Goal: Task Accomplishment & Management: Manage account settings

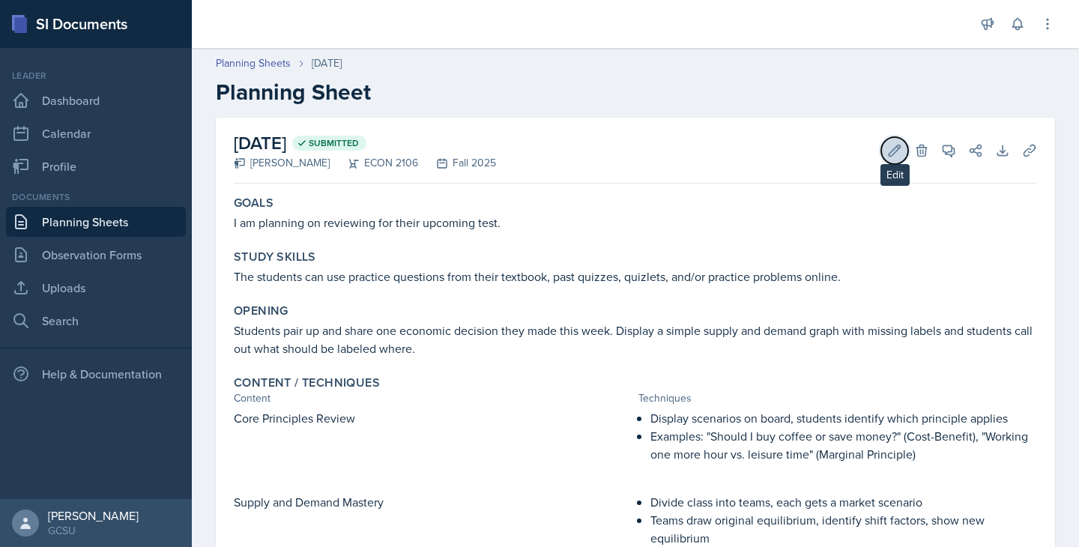
click at [893, 152] on icon at bounding box center [894, 150] width 15 height 15
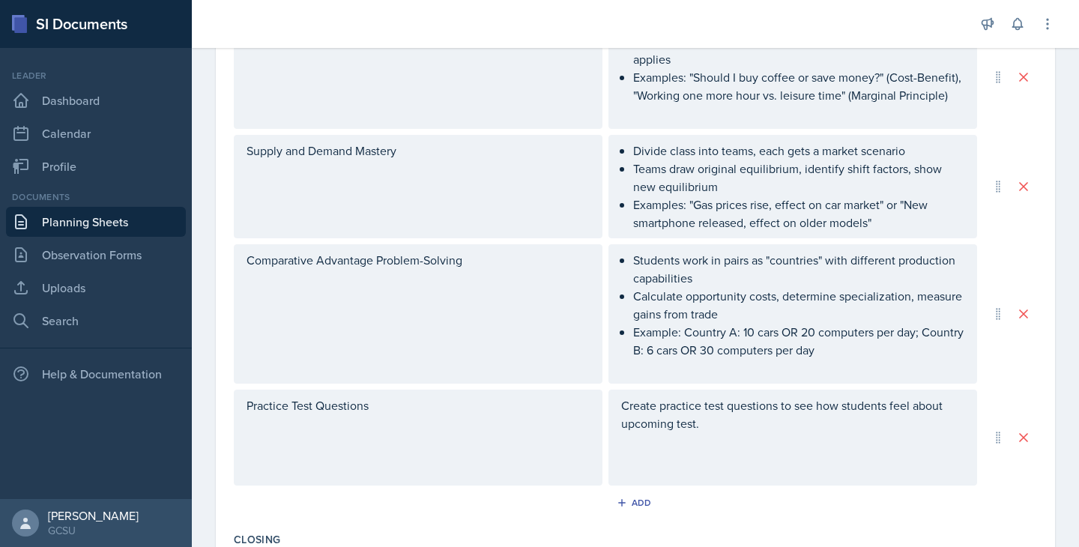
scroll to position [834, 0]
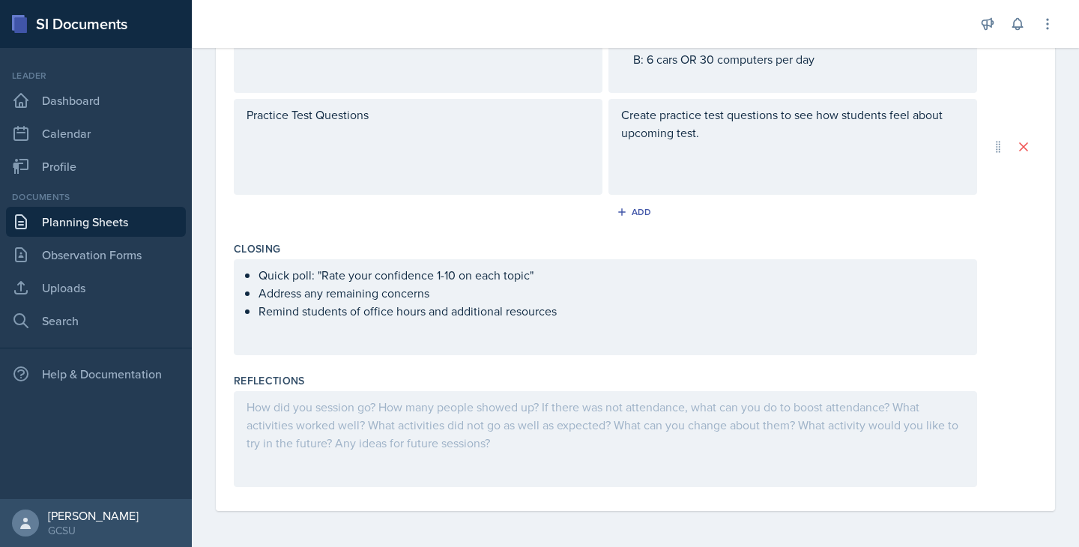
click at [345, 432] on div at bounding box center [605, 439] width 743 height 96
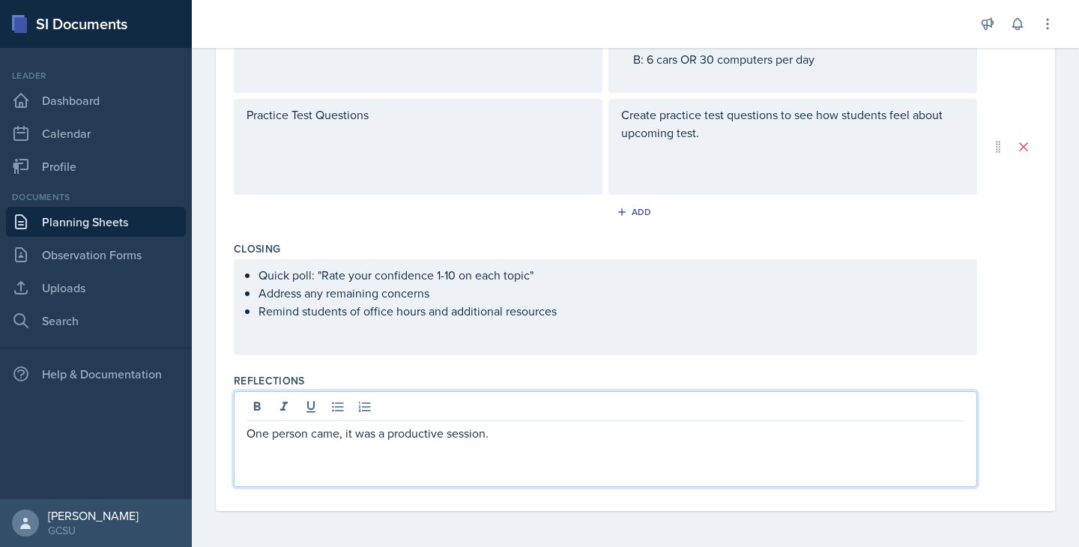
scroll to position [0, 0]
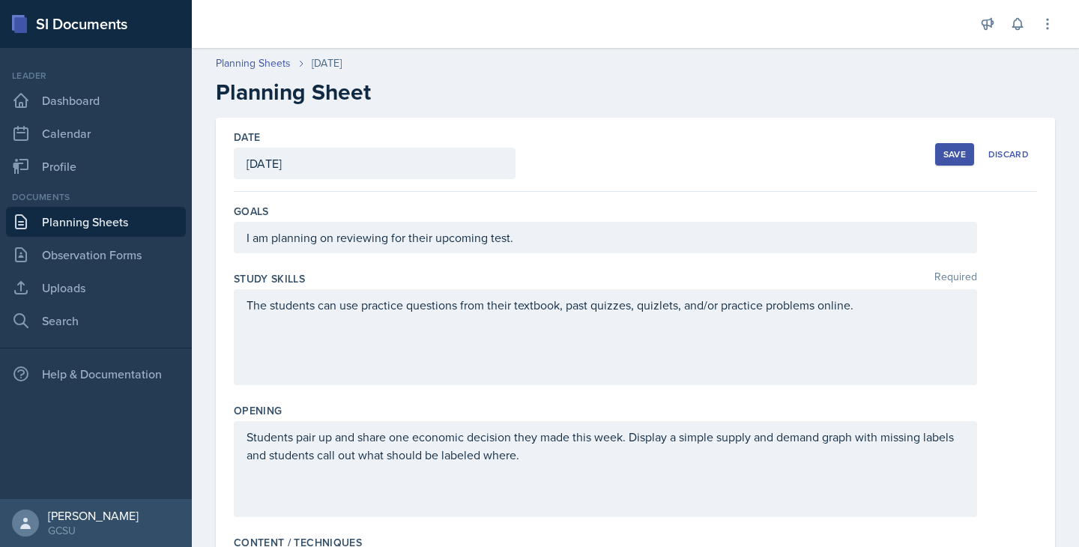
click at [947, 157] on div "Save" at bounding box center [955, 154] width 22 height 12
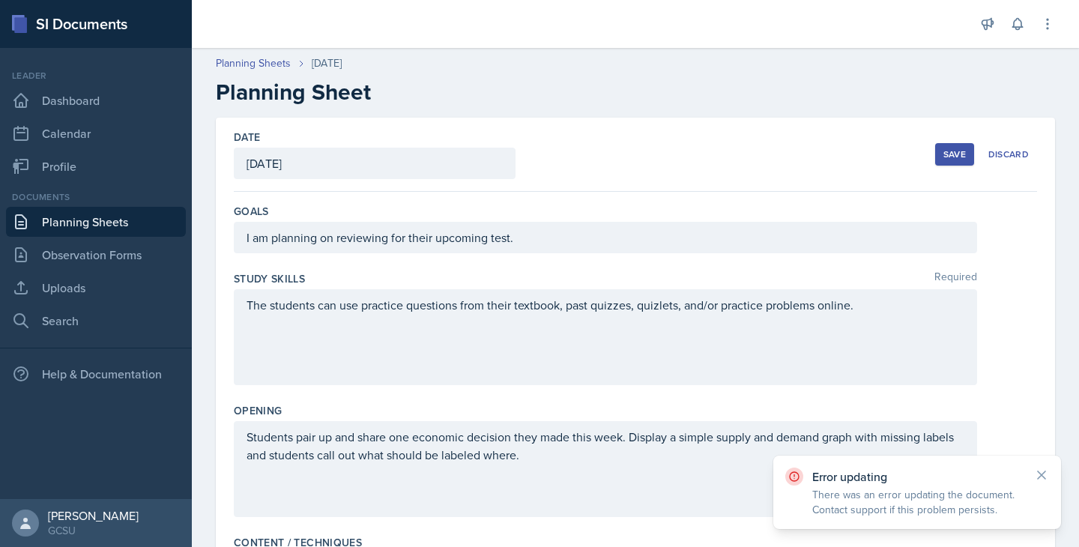
click at [947, 157] on div "Save" at bounding box center [955, 154] width 22 height 12
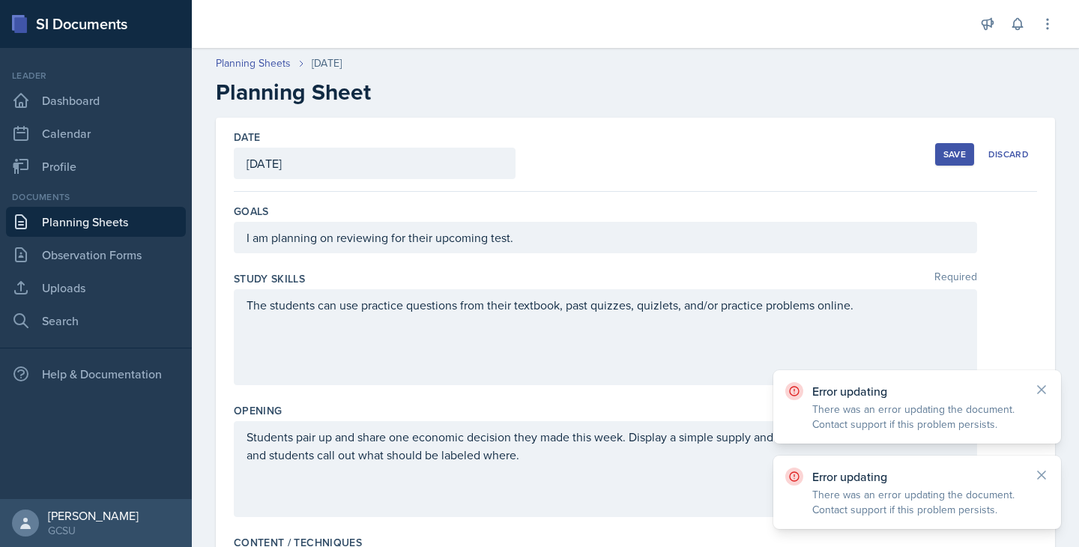
click at [715, 175] on div "Date September 11th, 2025 September 2025 31 1 2 3 4 5 6 7 8 9 10 11 12 13 14 15…" at bounding box center [635, 155] width 803 height 74
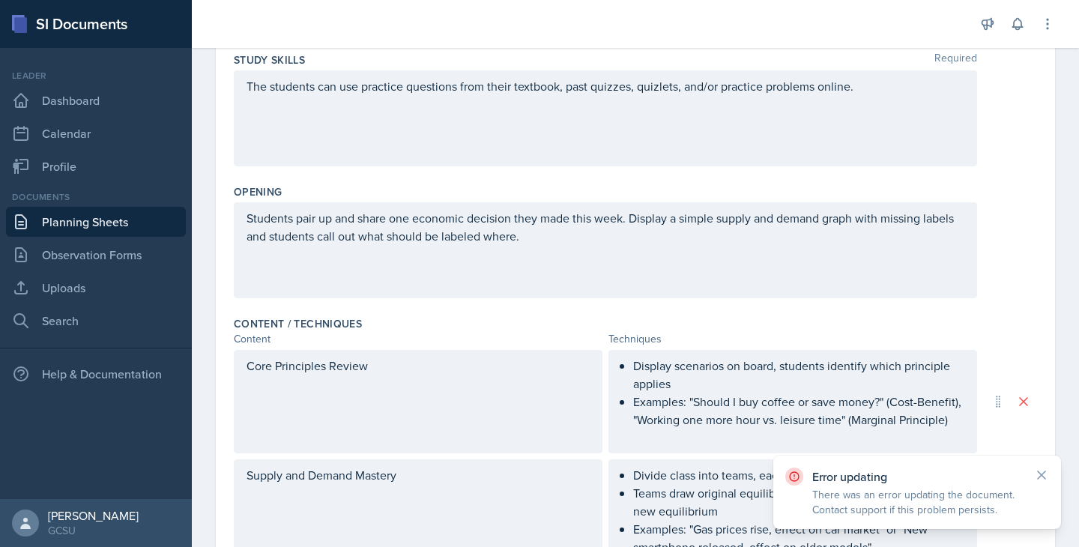
scroll to position [834, 0]
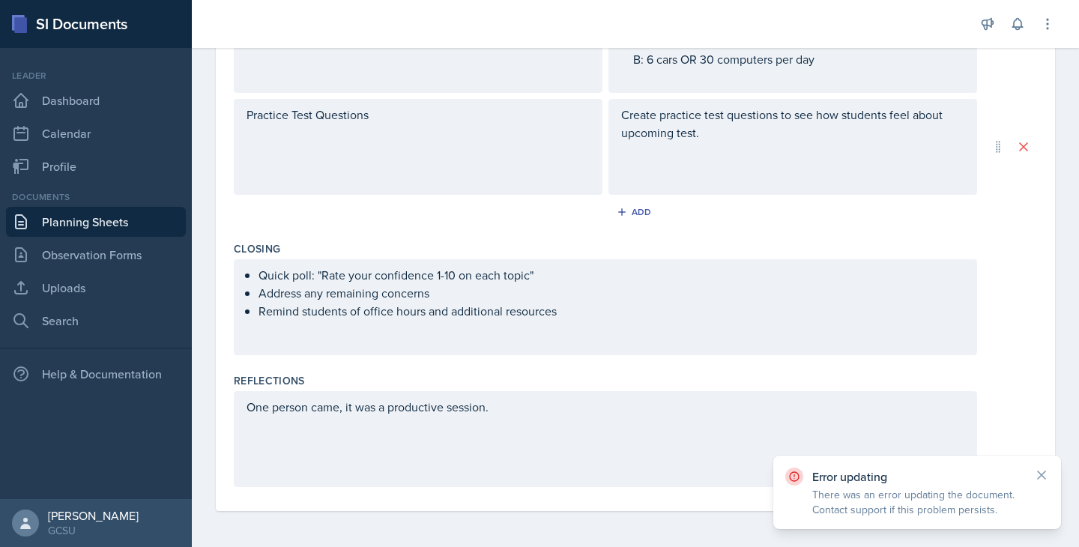
click at [620, 398] on div "One person came, it was a productive session." at bounding box center [605, 439] width 743 height 96
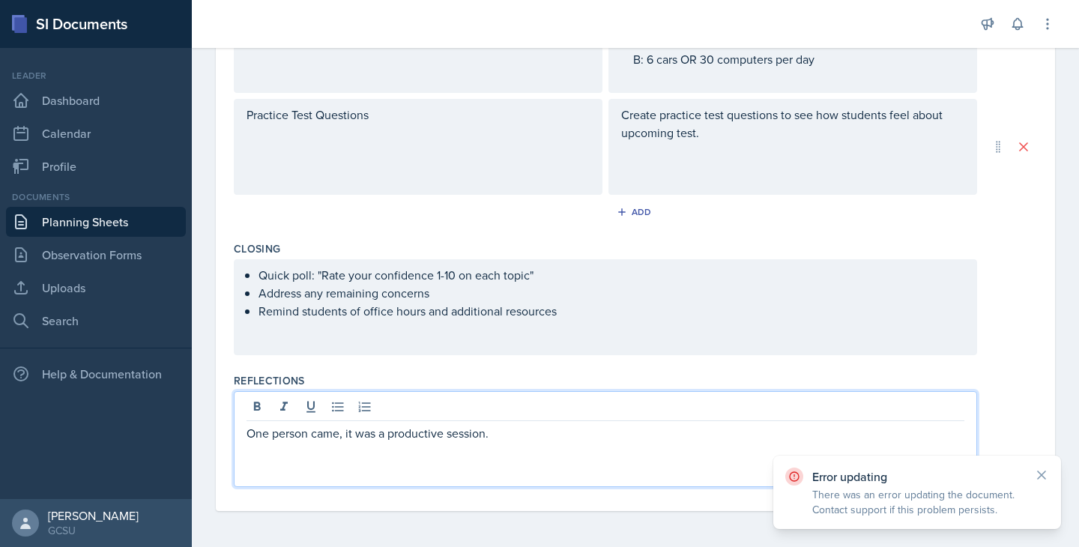
scroll to position [0, 0]
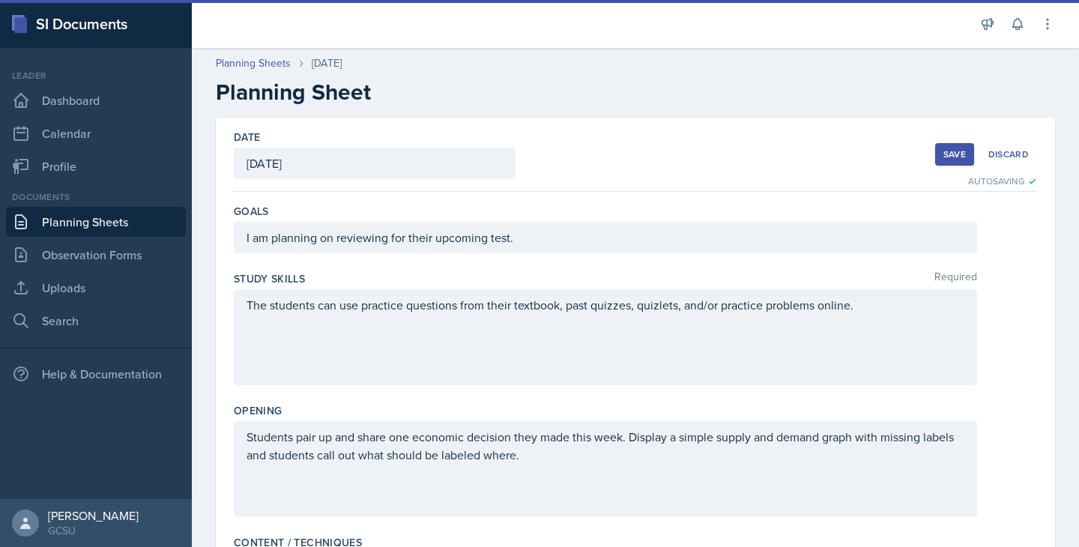
click at [936, 153] on button "Save" at bounding box center [954, 154] width 39 height 22
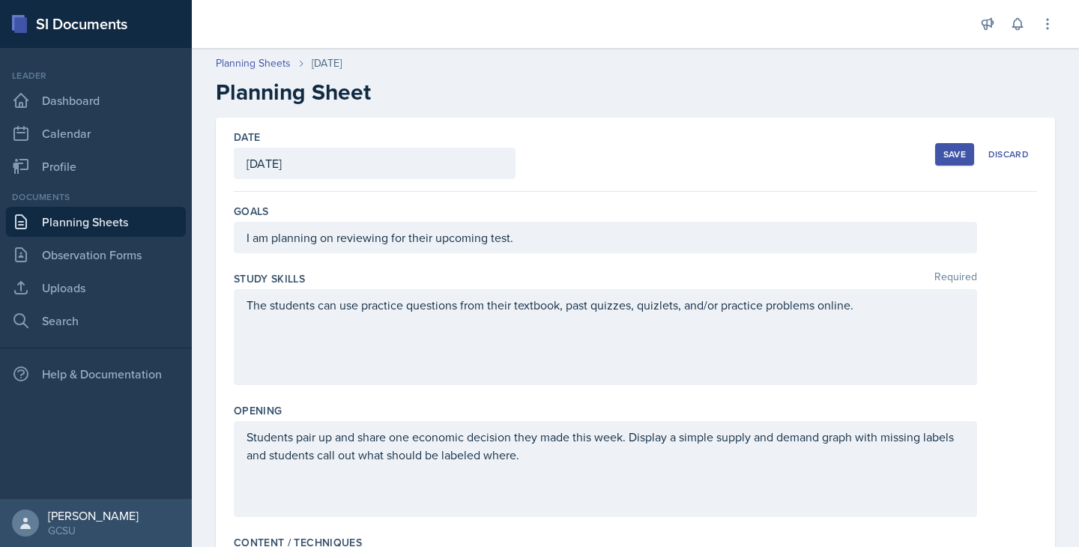
click at [944, 148] on div "Save" at bounding box center [955, 154] width 22 height 12
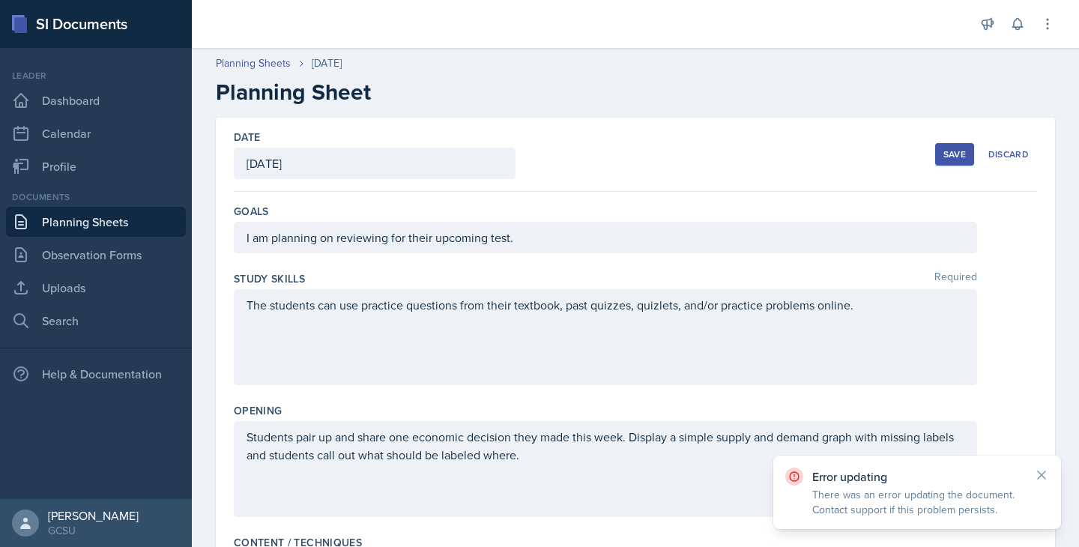
click at [1051, 467] on div "Error updating There was an error updating the document. Contact support if thi…" at bounding box center [917, 492] width 288 height 73
click at [1032, 471] on div "Error updating There was an error updating the document. Contact support if thi…" at bounding box center [917, 492] width 264 height 49
click at [1042, 471] on icon at bounding box center [1041, 475] width 15 height 15
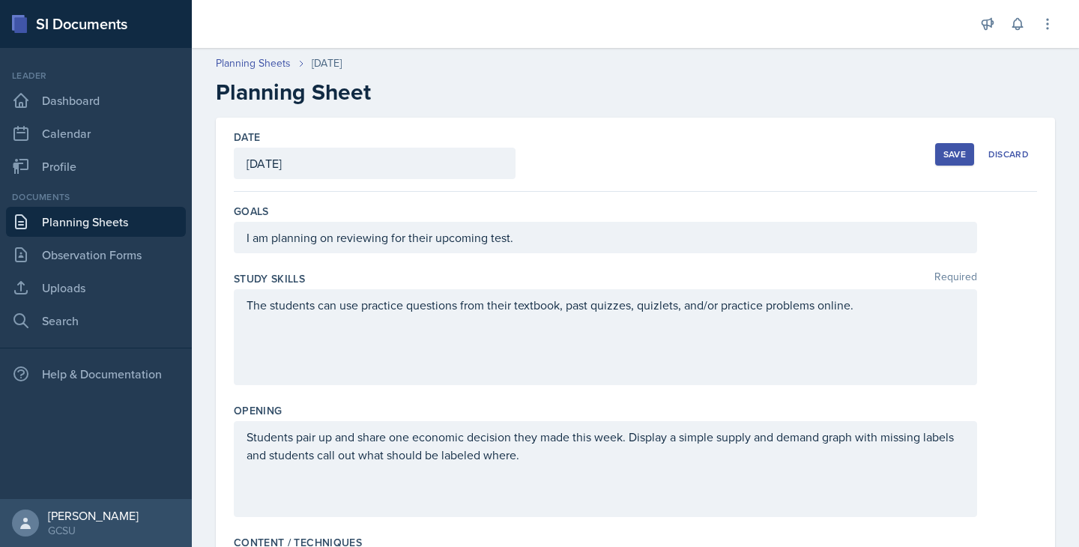
scroll to position [834, 0]
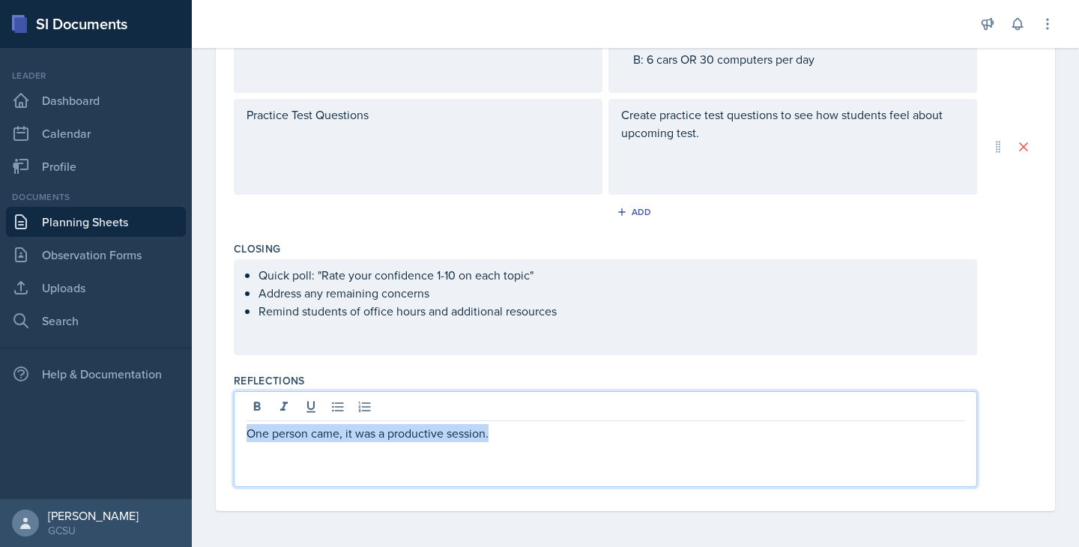
drag, startPoint x: 563, startPoint y: 407, endPoint x: 590, endPoint y: 454, distance: 54.4
click at [590, 454] on div "One person came, it was a productive session." at bounding box center [605, 439] width 743 height 96
copy p "One person came, it was a productive session."
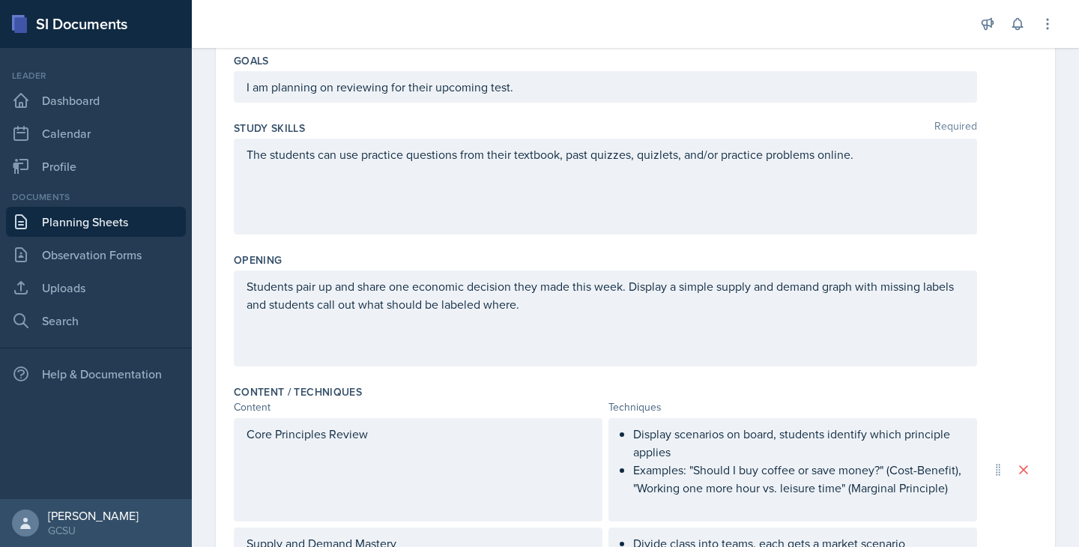
scroll to position [0, 0]
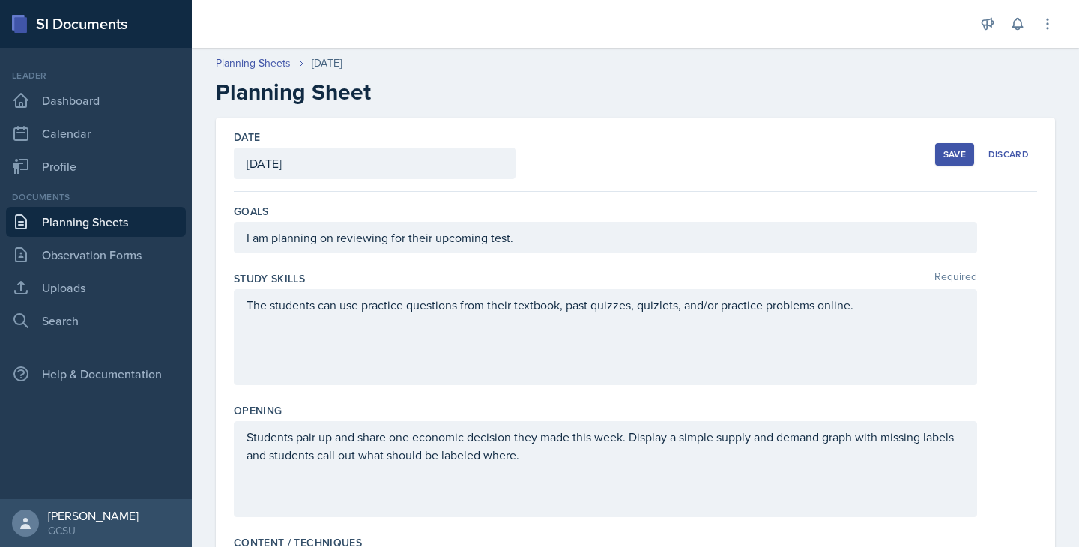
click at [950, 154] on div "Save" at bounding box center [955, 154] width 22 height 12
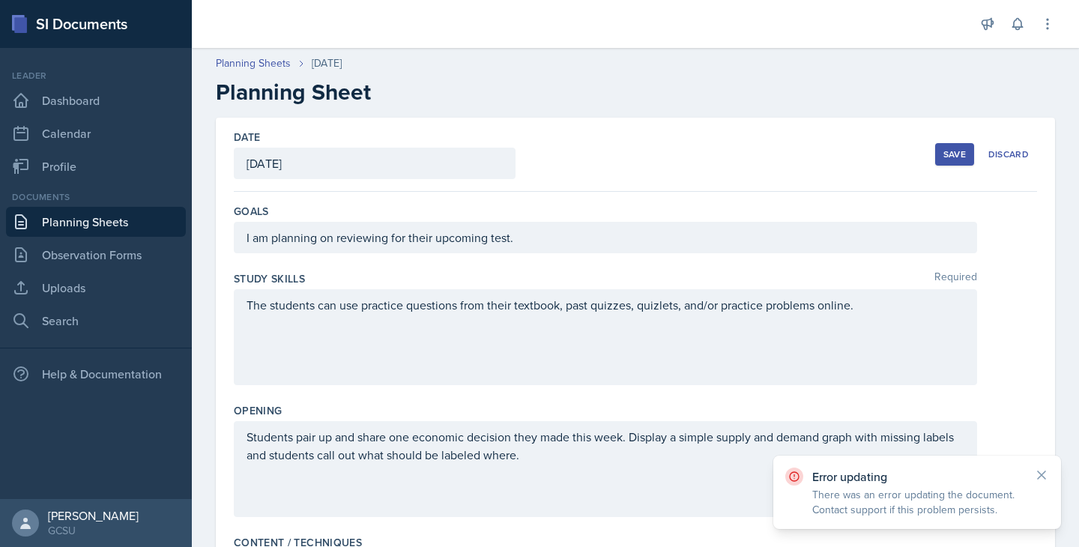
click at [565, 149] on div "Date September 11th, 2025 September 2025 31 1 2 3 4 5 6 7 8 9 10 11 12 13 14 15…" at bounding box center [635, 155] width 803 height 74
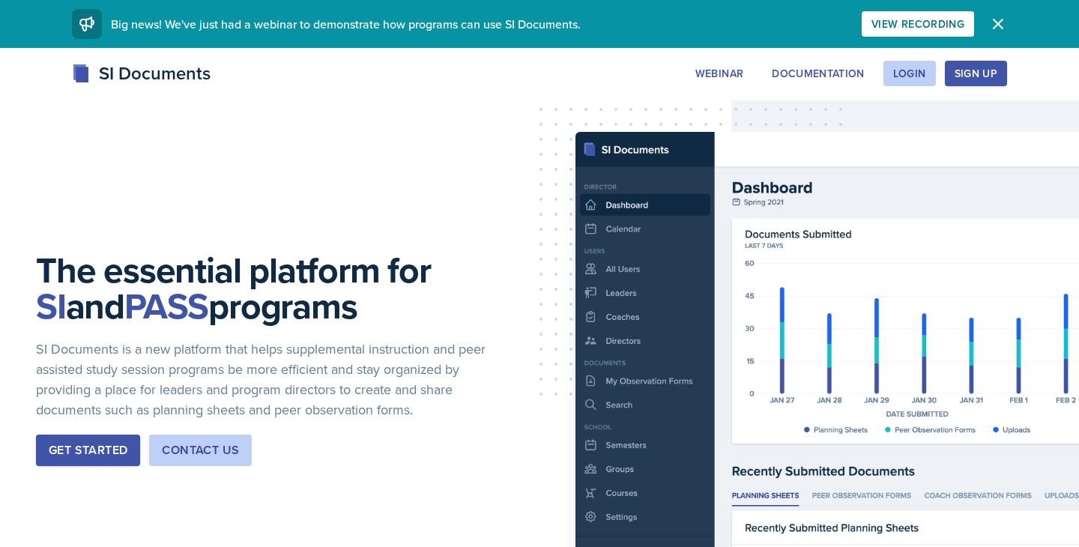
click at [911, 105] on div "SI Documents Webinar Documentation Login Sign Up Sign Up Login Documentation We…" at bounding box center [539, 90] width 1079 height 60
click at [896, 69] on div "Login" at bounding box center [909, 73] width 33 height 12
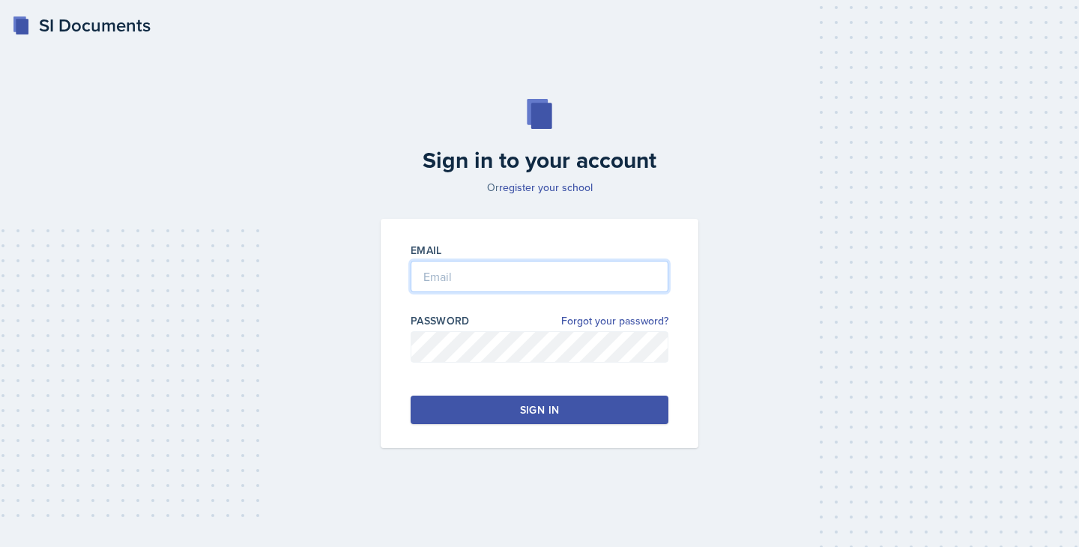
type input "[PERSON_NAME]"
click at [480, 399] on button "Sign in" at bounding box center [540, 410] width 258 height 28
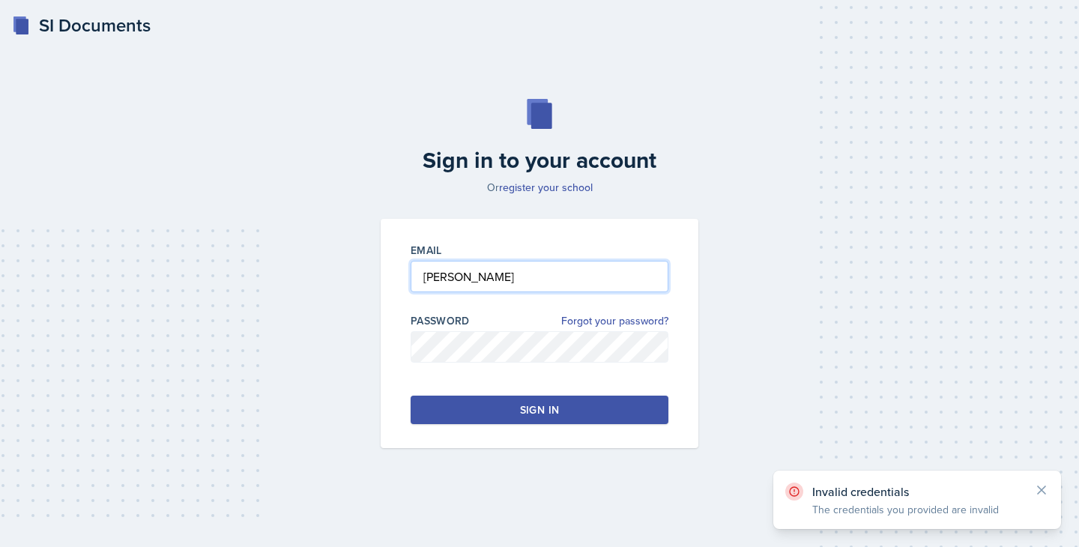
click at [501, 289] on input "[PERSON_NAME]" at bounding box center [540, 276] width 258 height 31
click at [546, 405] on div "Sign in" at bounding box center [539, 409] width 39 height 15
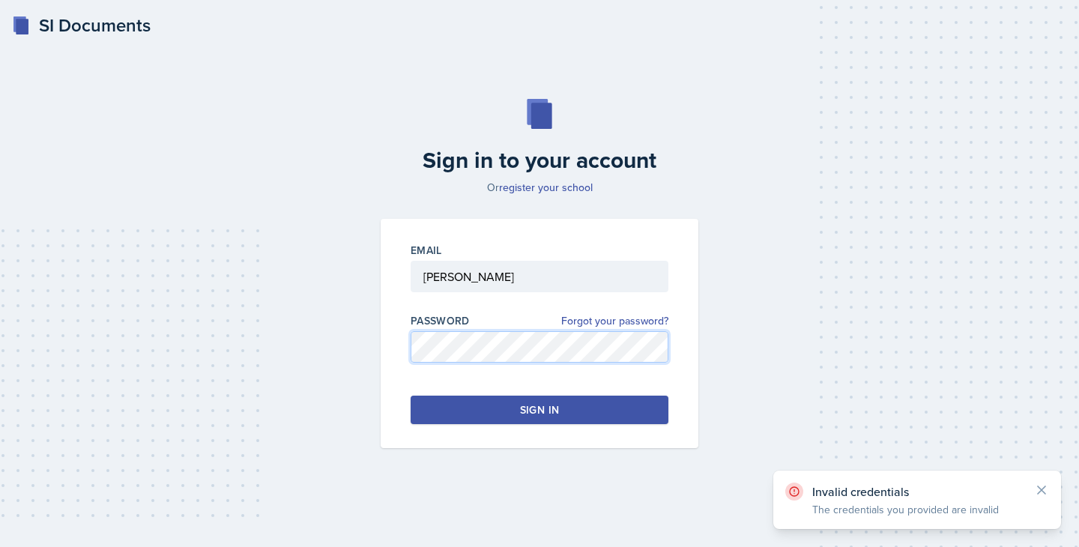
click at [406, 346] on div "Email [PERSON_NAME] Password Forgot your password? Sign in" at bounding box center [540, 333] width 318 height 229
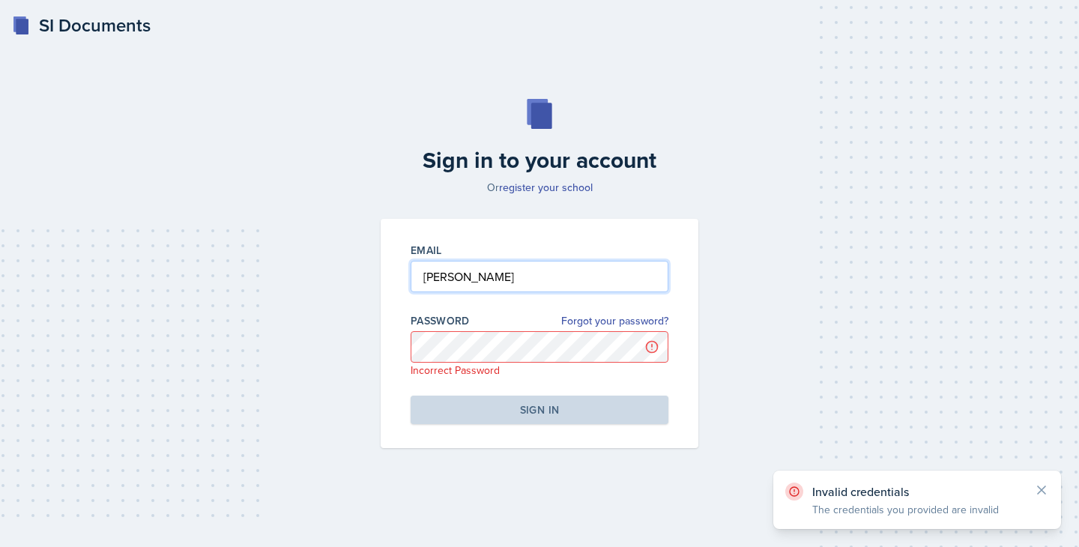
drag, startPoint x: 487, startPoint y: 285, endPoint x: 363, endPoint y: 283, distance: 124.4
click at [363, 283] on div "Sign in to your account Or register your school Email [PERSON_NAME] Password Fo…" at bounding box center [539, 273] width 1031 height 445
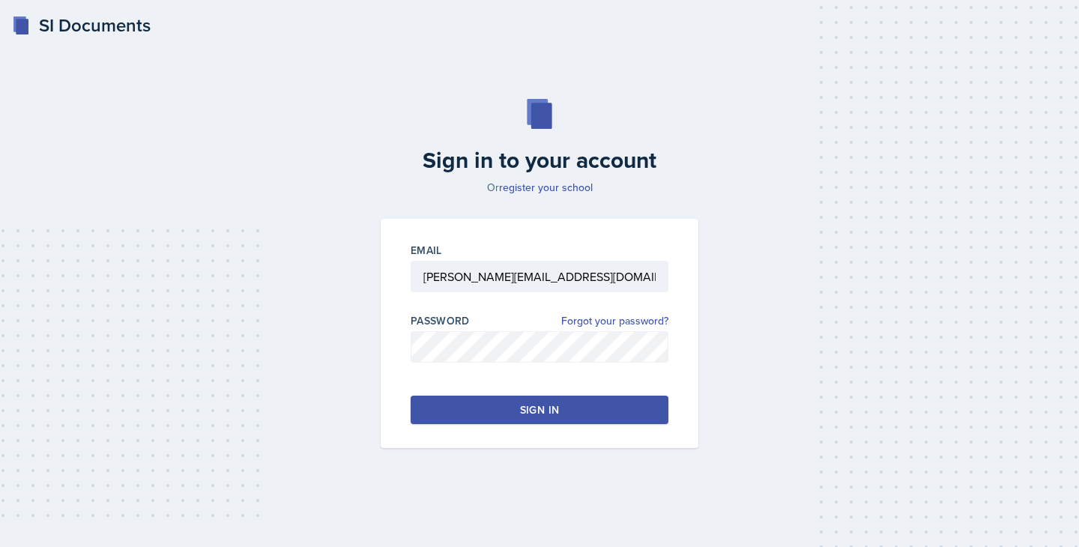
click at [546, 408] on div "Sign in" at bounding box center [539, 409] width 39 height 15
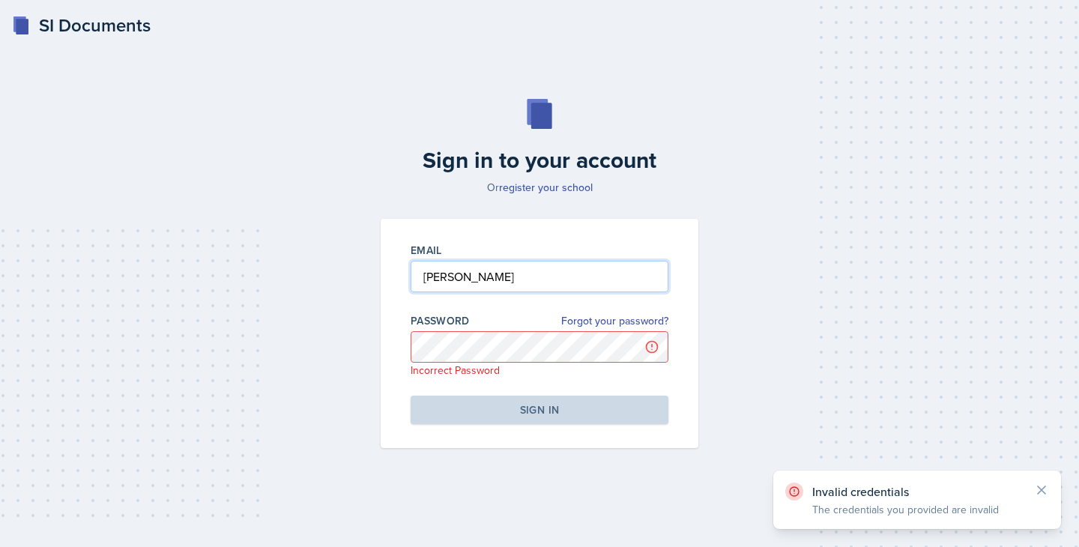
click at [481, 278] on input "[PERSON_NAME]" at bounding box center [540, 276] width 258 height 31
type input "[PERSON_NAME][EMAIL_ADDRESS][DOMAIN_NAME]"
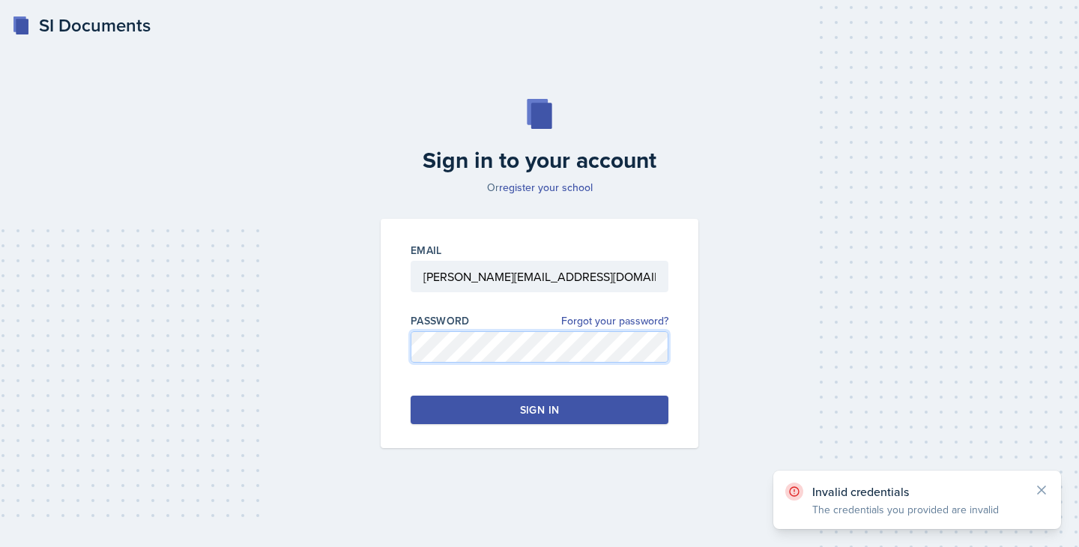
click at [359, 334] on div "Sign in to your account Or register your school Email [PERSON_NAME][EMAIL_ADDRE…" at bounding box center [539, 273] width 1031 height 445
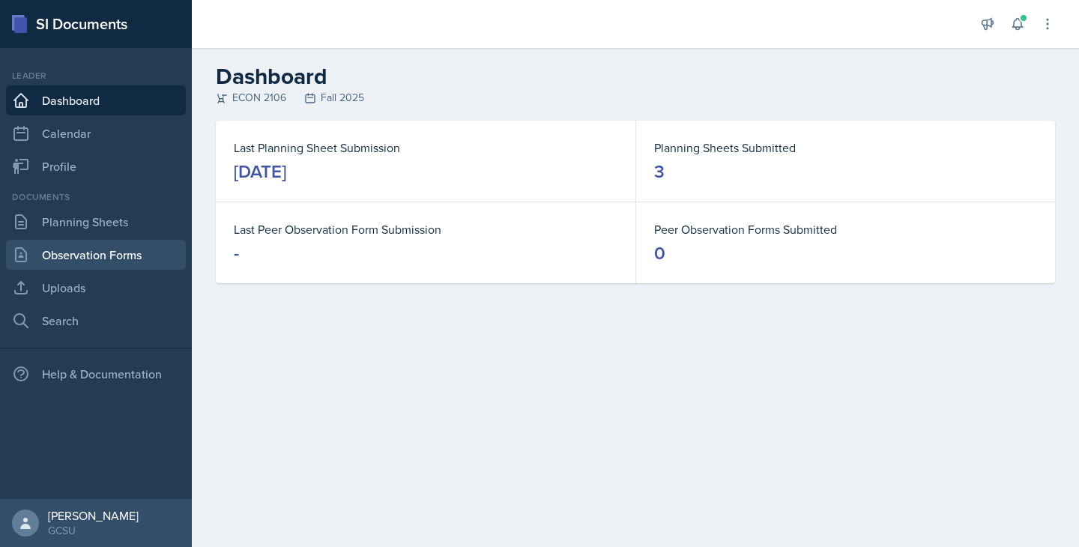
click at [58, 244] on link "Observation Forms" at bounding box center [96, 255] width 180 height 30
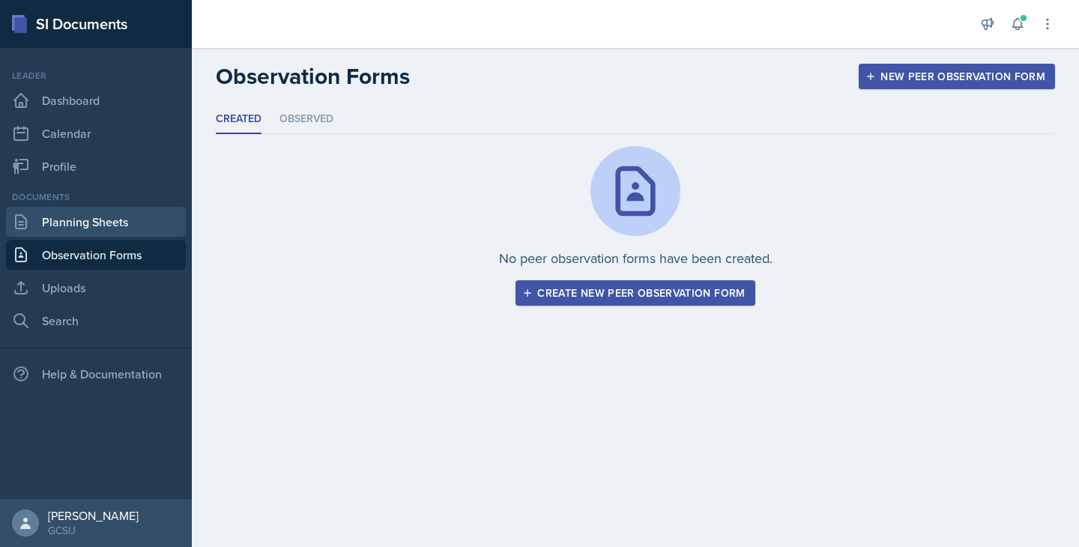
click at [49, 218] on link "Planning Sheets" at bounding box center [96, 222] width 180 height 30
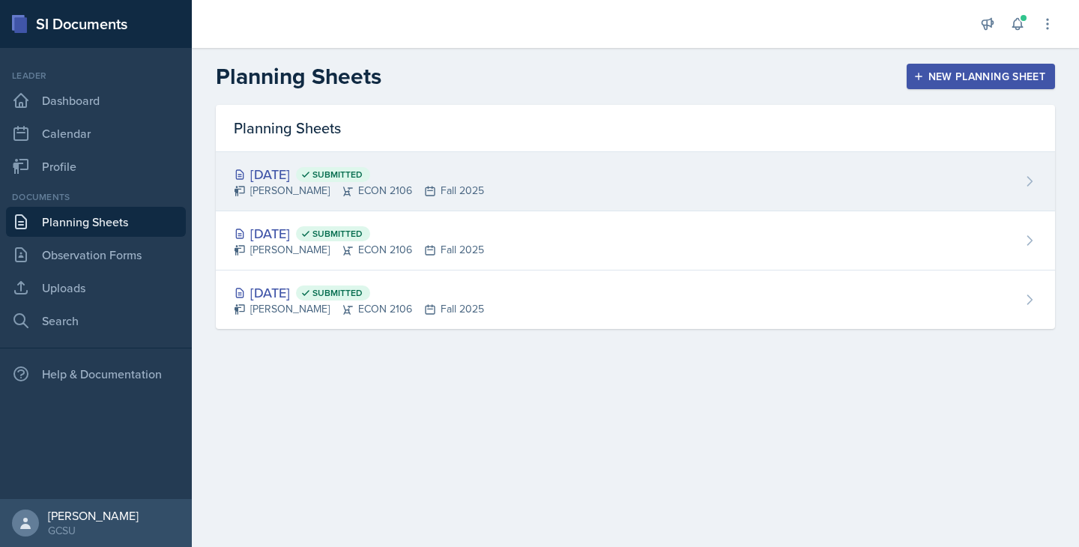
click at [510, 194] on div "[DATE] Submitted [PERSON_NAME] ECON 2106 Fall 2025" at bounding box center [635, 181] width 839 height 59
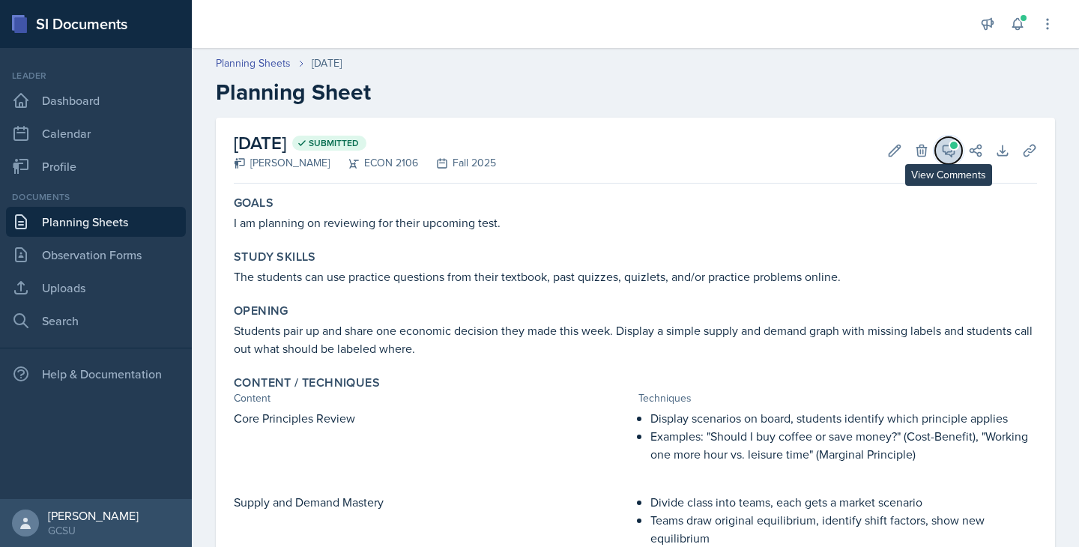
click at [958, 141] on button "View Comments" at bounding box center [948, 150] width 27 height 27
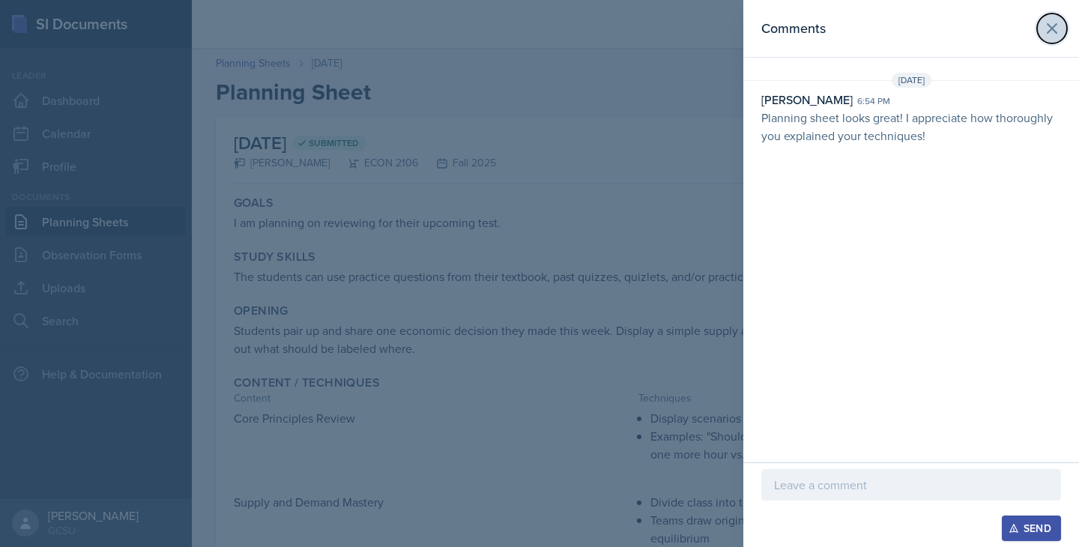
click at [1062, 28] on button at bounding box center [1052, 28] width 30 height 30
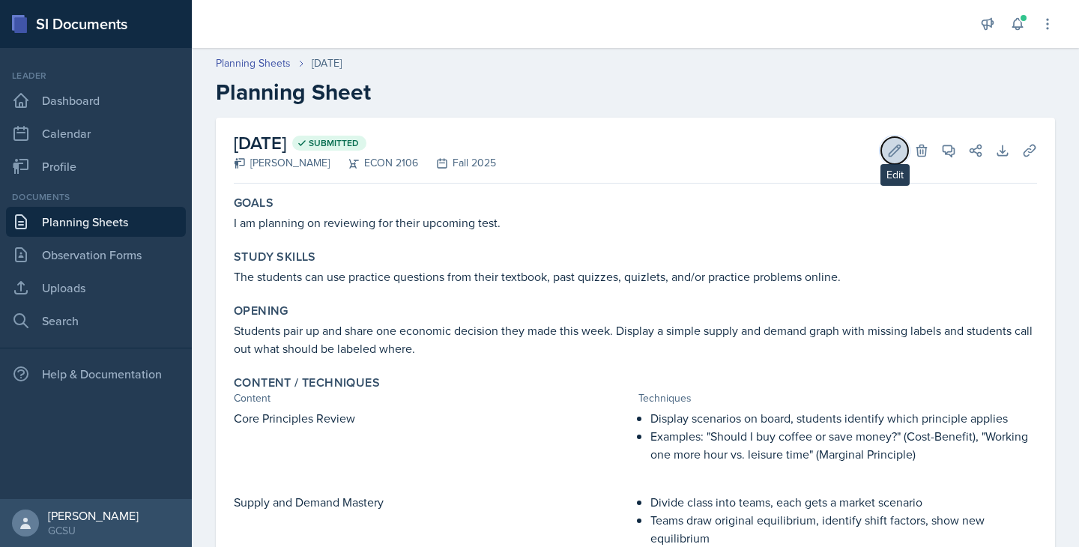
click at [899, 160] on button "Edit" at bounding box center [894, 150] width 27 height 27
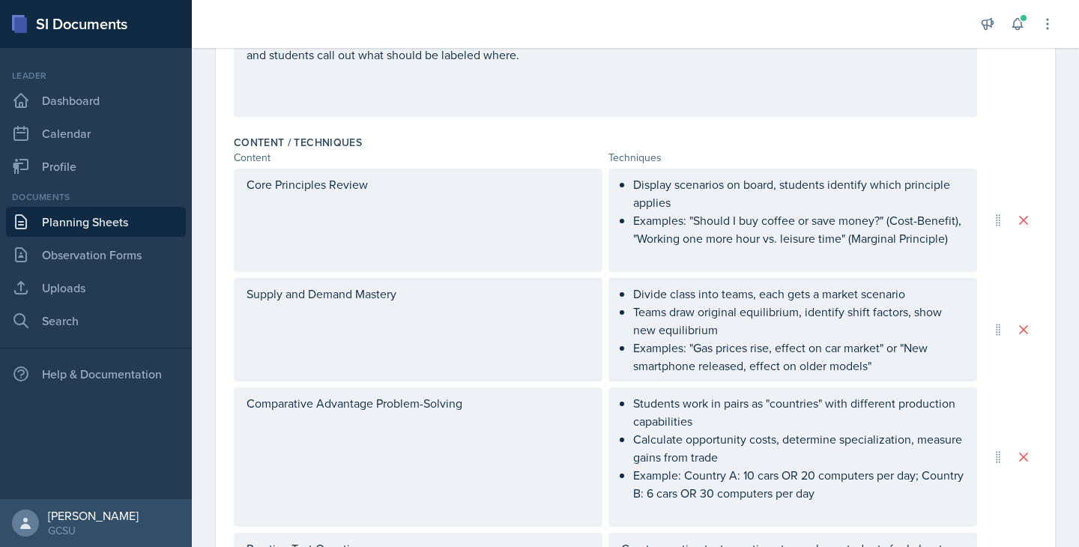
scroll to position [834, 0]
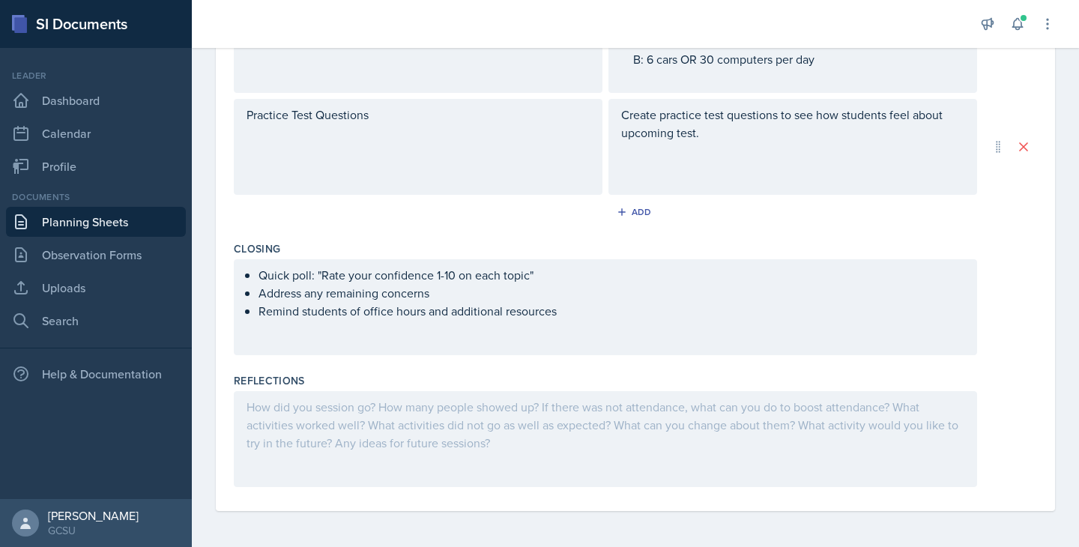
click at [411, 461] on div at bounding box center [605, 439] width 743 height 96
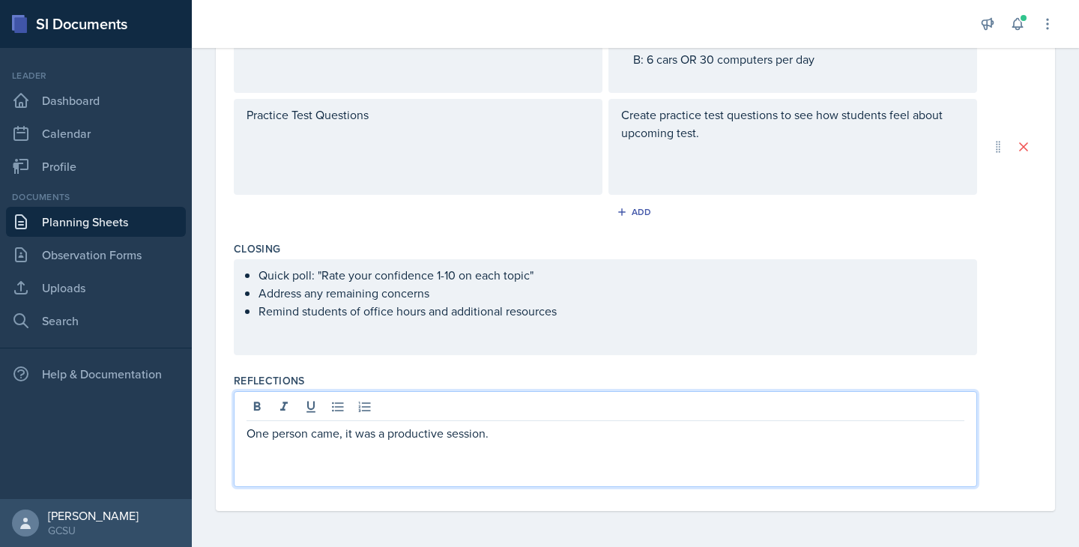
scroll to position [0, 0]
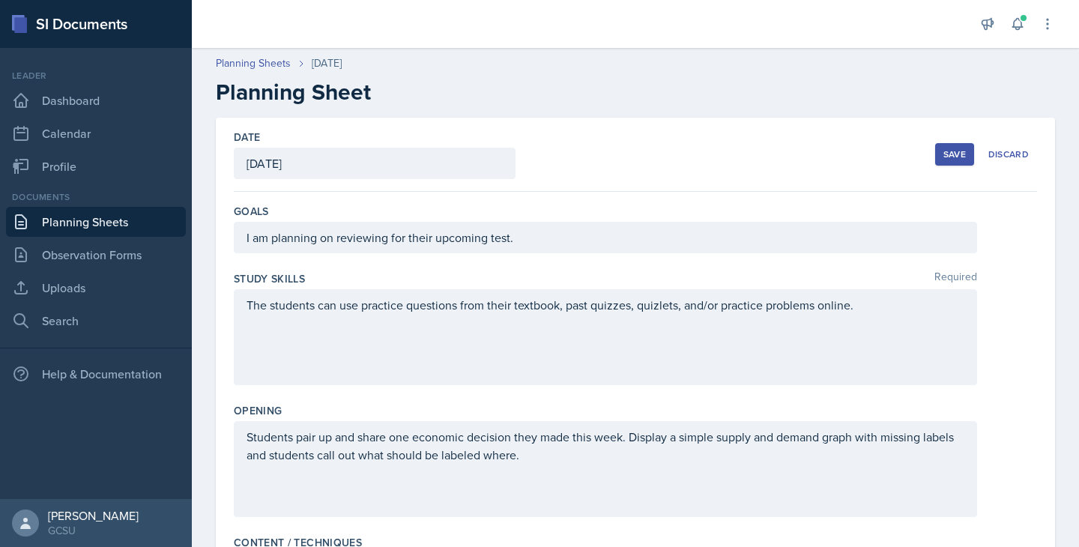
click at [960, 142] on div "Save Discard" at bounding box center [986, 154] width 102 height 34
click at [959, 150] on div "Save" at bounding box center [955, 154] width 22 height 12
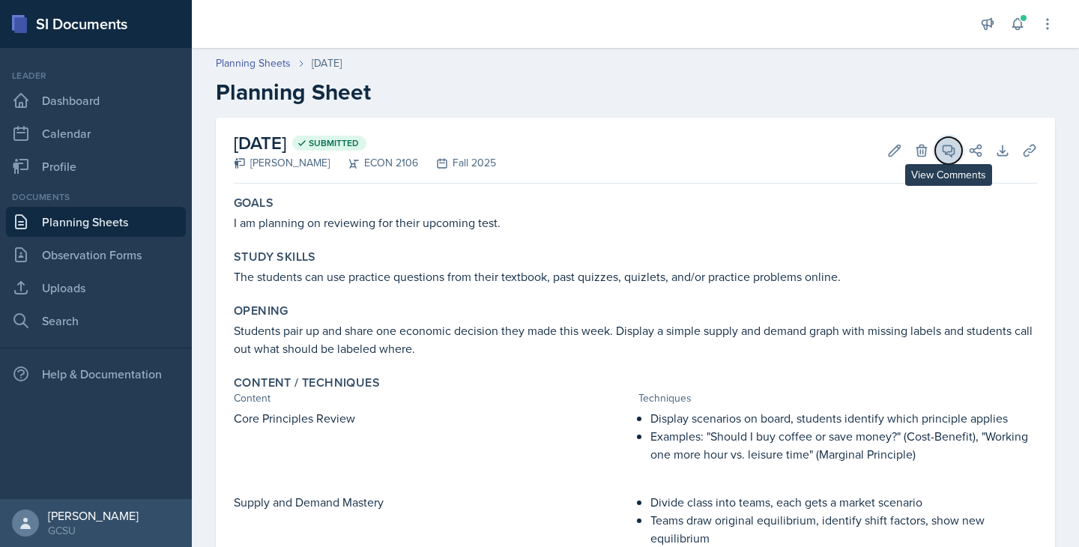
click at [953, 154] on icon at bounding box center [949, 150] width 11 height 11
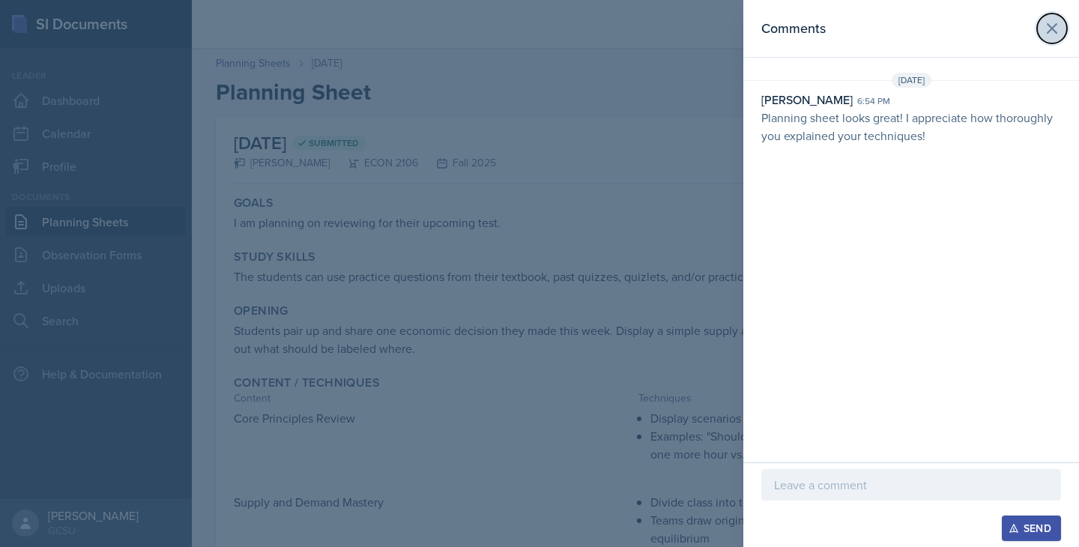
click at [1052, 24] on icon at bounding box center [1052, 28] width 18 height 18
